Goal: Information Seeking & Learning: Learn about a topic

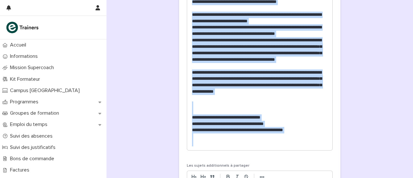
click at [210, 108] on p at bounding box center [260, 104] width 136 height 6
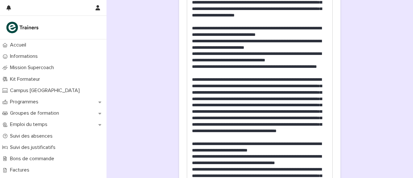
scroll to position [620, 0]
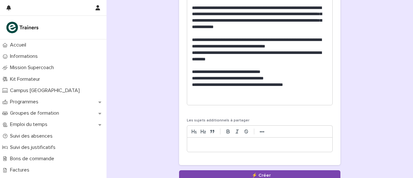
click at [222, 50] on p "**********" at bounding box center [260, 43] width 136 height 13
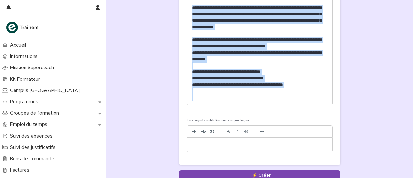
copy div "**********"
paste div
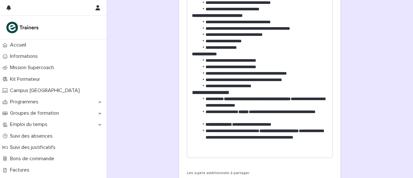
scroll to position [837, 0]
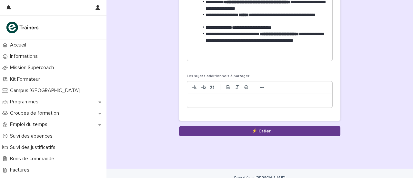
click at [271, 136] on button "Sauvegarder" at bounding box center [259, 131] width 161 height 10
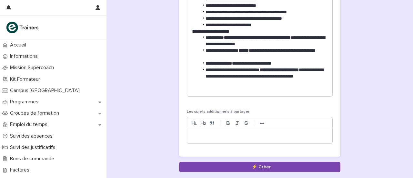
scroll to position [136, 0]
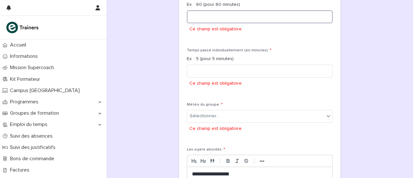
click at [226, 22] on input at bounding box center [260, 16] width 146 height 13
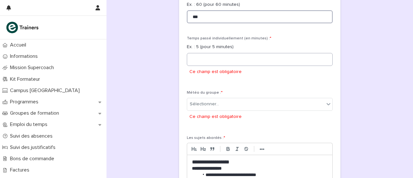
type input "***"
click at [224, 66] on input at bounding box center [260, 59] width 146 height 13
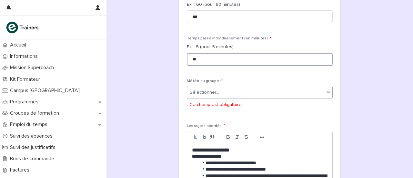
type input "**"
click at [233, 98] on div "Sélectionner..." at bounding box center [255, 92] width 137 height 11
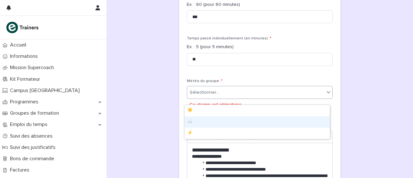
click at [199, 121] on div "☁️" at bounding box center [257, 121] width 145 height 11
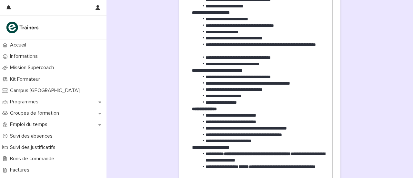
scroll to position [851, 0]
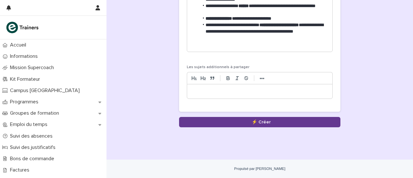
click at [257, 125] on button "Sauvegarder" at bounding box center [259, 122] width 161 height 10
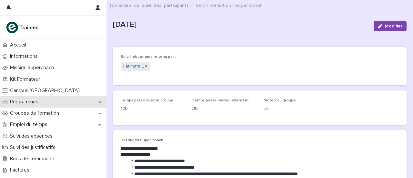
click at [101, 100] on icon at bounding box center [99, 102] width 3 height 5
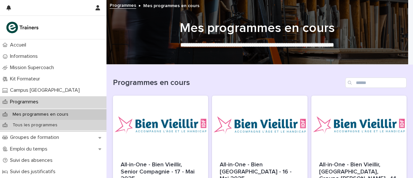
click at [38, 124] on font "Tous les programmes" at bounding box center [35, 125] width 45 height 5
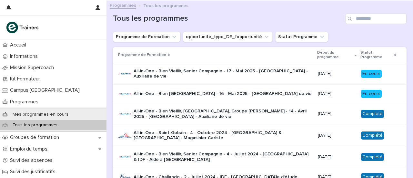
click at [226, 99] on div "All-in-One - Bien [GEOGRAPHIC_DATA] - 16 - Mai 2025 - [GEOGRAPHIC_DATA] de vie" at bounding box center [215, 94] width 195 height 13
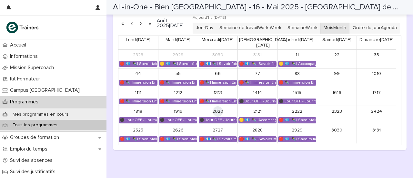
scroll to position [393, 0]
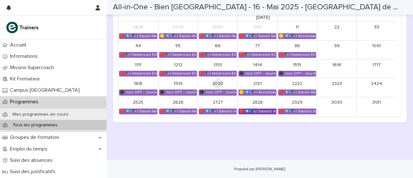
click at [260, 113] on font "🔴 💶| ✒️| Savoirs métier - Organisation et gestion des interventions quotidiennes" at bounding box center [315, 111] width 152 height 4
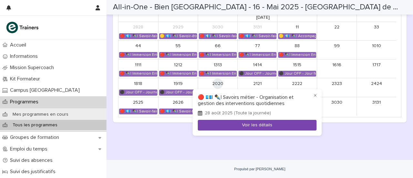
click at [255, 126] on font "Voir les détails" at bounding box center [257, 125] width 30 height 5
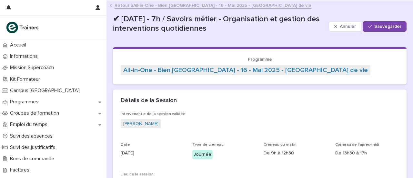
click at [167, 6] on font "All-in-One - Bien [GEOGRAPHIC_DATA] - 16 - Mai 2025 - [GEOGRAPHIC_DATA] de vie" at bounding box center [222, 5] width 178 height 5
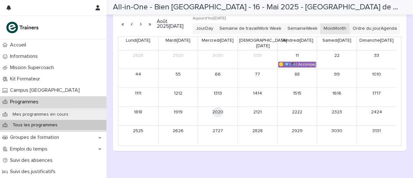
scroll to position [393, 0]
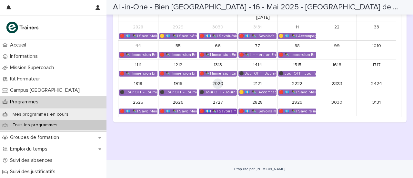
click at [222, 111] on font "🔴 💶| ✒️| Savoirs métier - Organisation et gestion des interventions quotidiennes" at bounding box center [276, 111] width 152 height 4
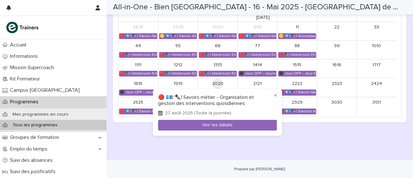
drag, startPoint x: 318, startPoint y: 139, endPoint x: 282, endPoint y: 131, distance: 37.4
click at [318, 140] on div at bounding box center [206, 89] width 413 height 178
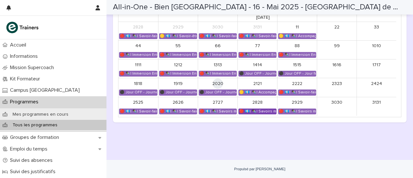
click at [261, 113] on font "🔴 💶| ✒️| Savoirs métier - Organisation et gestion des interventions quotidiennes" at bounding box center [315, 111] width 152 height 4
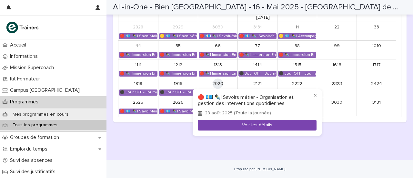
click at [268, 125] on font "Voir les détails" at bounding box center [257, 125] width 30 height 5
